Goal: Navigation & Orientation: Find specific page/section

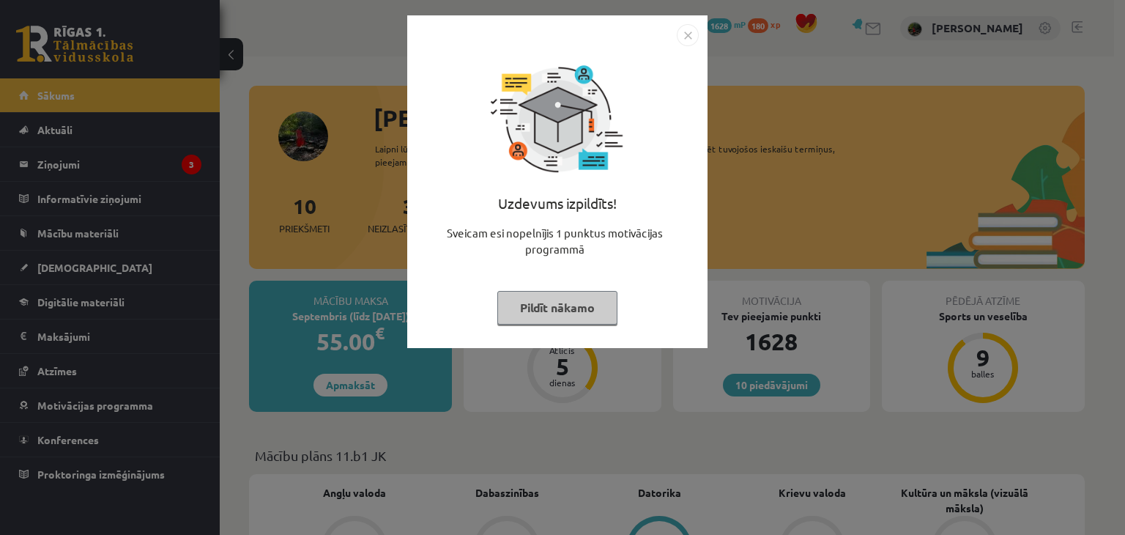
click at [550, 300] on button "Pildīt nākamo" at bounding box center [557, 308] width 120 height 34
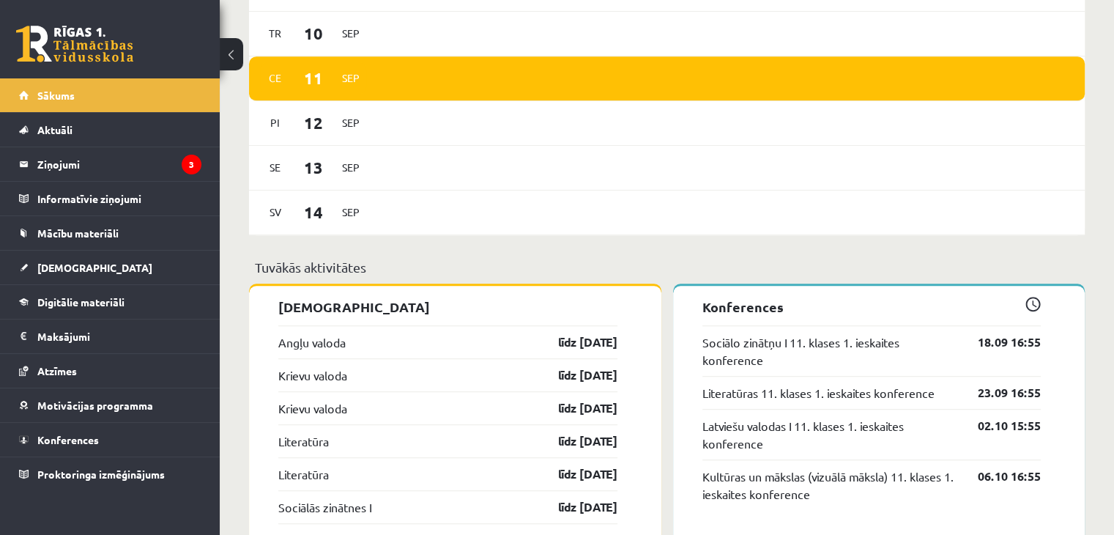
scroll to position [935, 0]
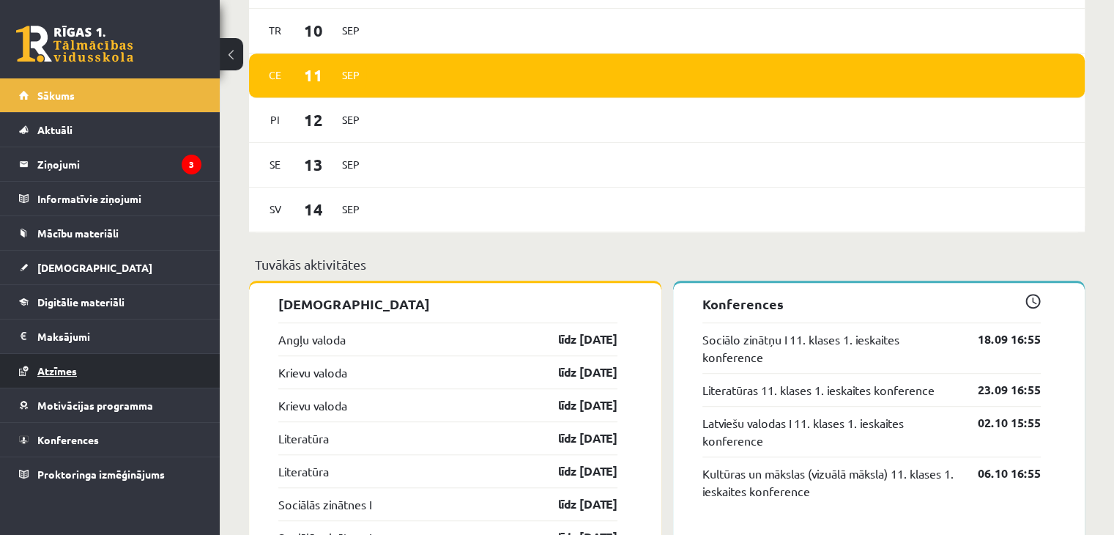
click at [64, 373] on span "Atzīmes" at bounding box center [57, 370] width 40 height 13
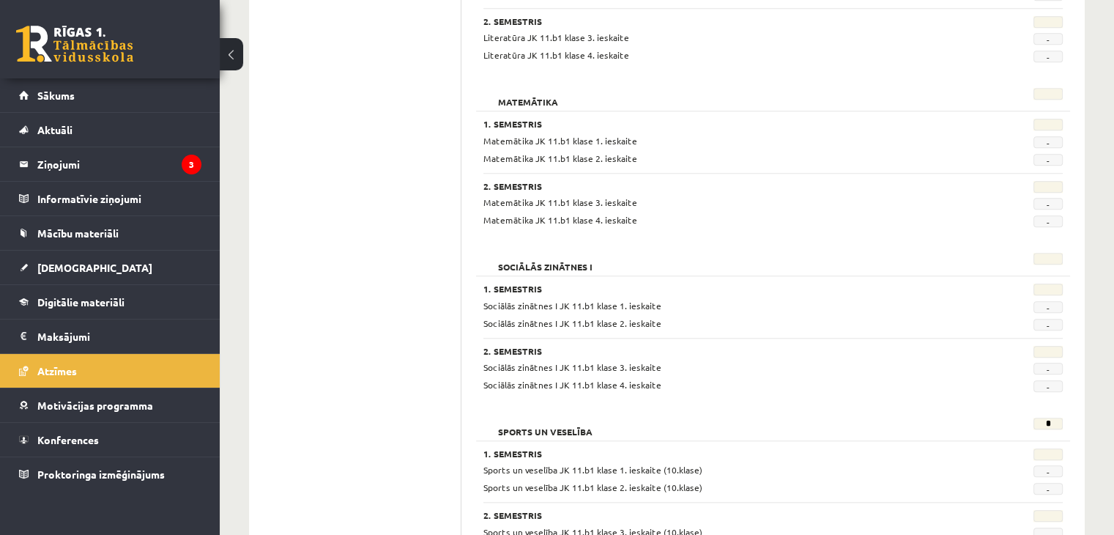
scroll to position [1386, 0]
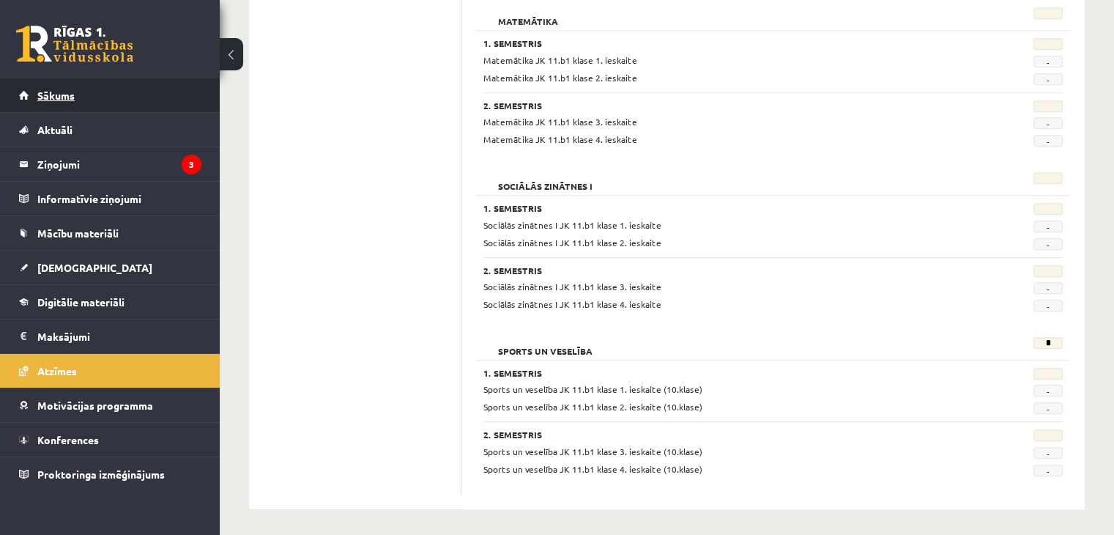
click at [144, 84] on link "Sākums" at bounding box center [110, 95] width 182 height 34
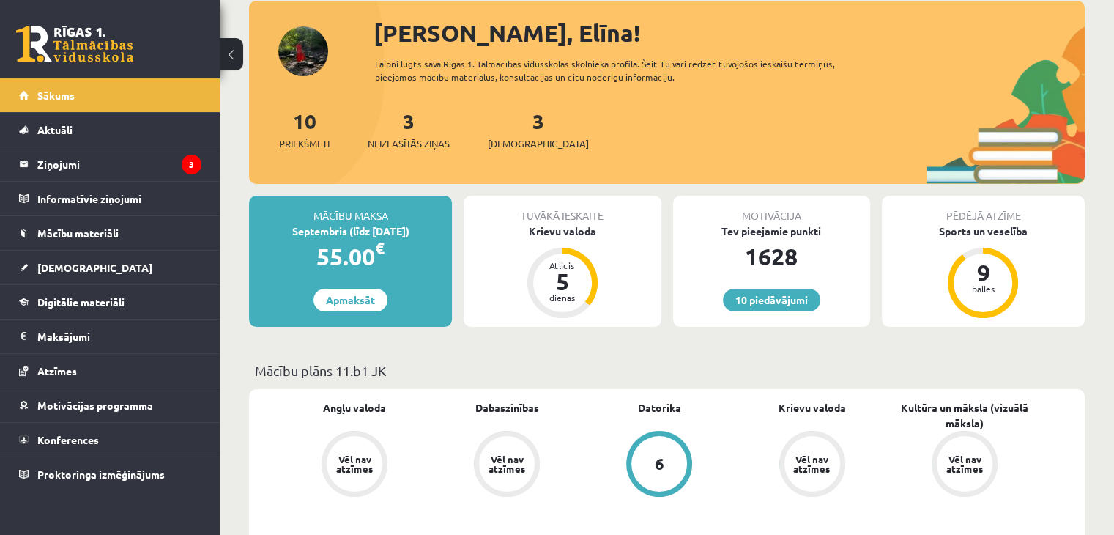
scroll to position [28, 0]
